Goal: Download file/media

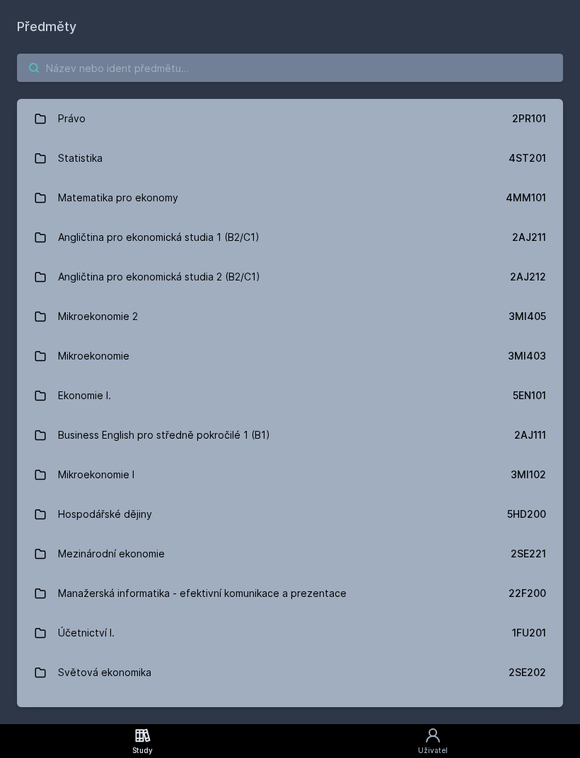
click at [151, 76] on input "search" at bounding box center [290, 68] width 546 height 28
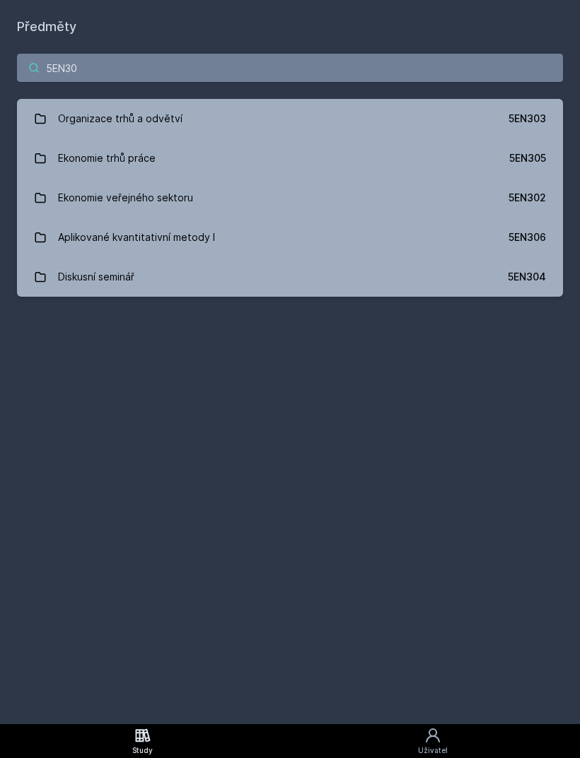
type input "5EN30"
click at [170, 119] on div "Organizace trhů a odvětví" at bounding box center [120, 119] width 124 height 28
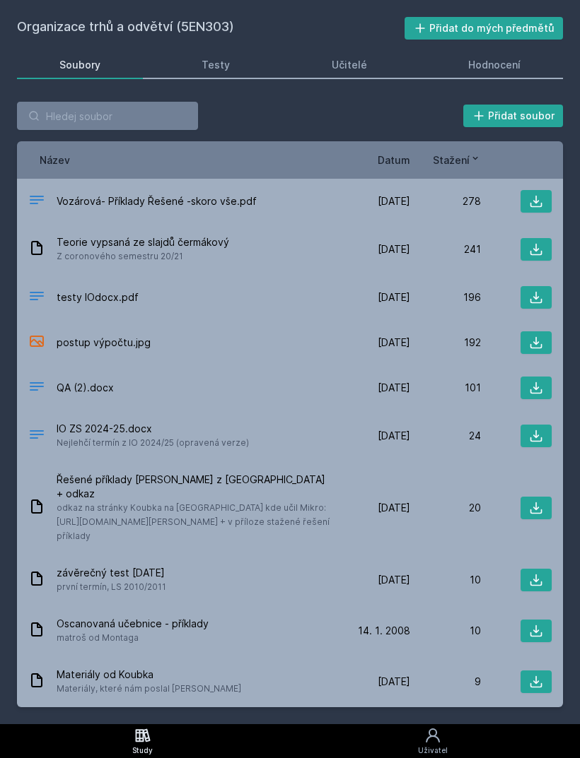
click at [473, 69] on div "Hodnocení" at bounding box center [494, 65] width 52 height 14
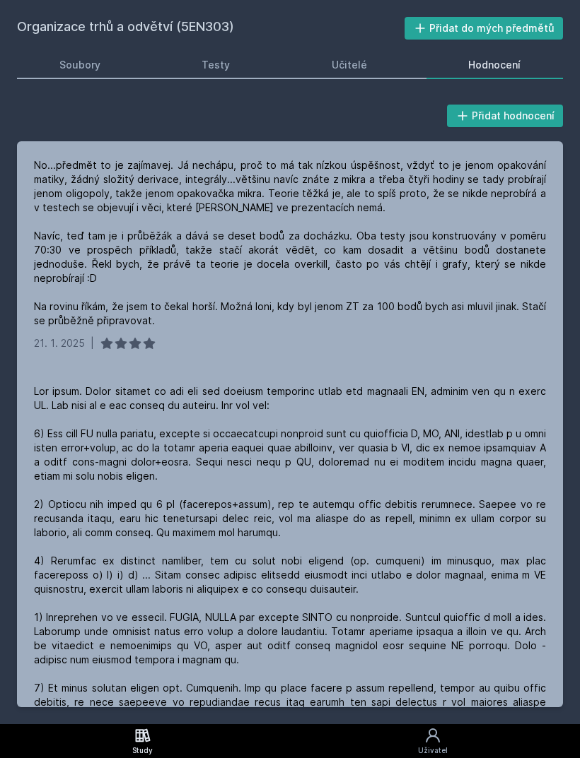
click at [81, 64] on div "Soubory" at bounding box center [79, 65] width 41 height 14
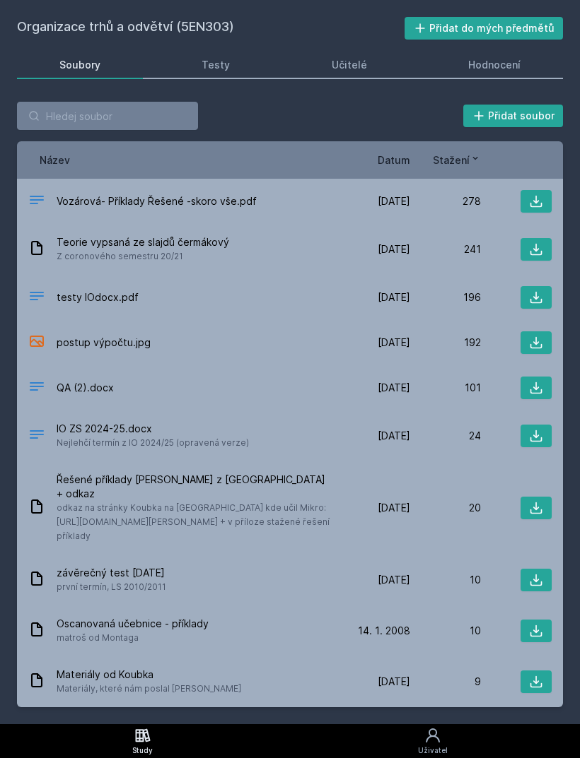
click at [114, 436] on span "Nejlehčí termín z IO 2024/25 (opravená verze)" at bounding box center [153, 443] width 192 height 14
click at [542, 425] on button at bounding box center [535, 436] width 31 height 23
